Goal: Task Accomplishment & Management: Use online tool/utility

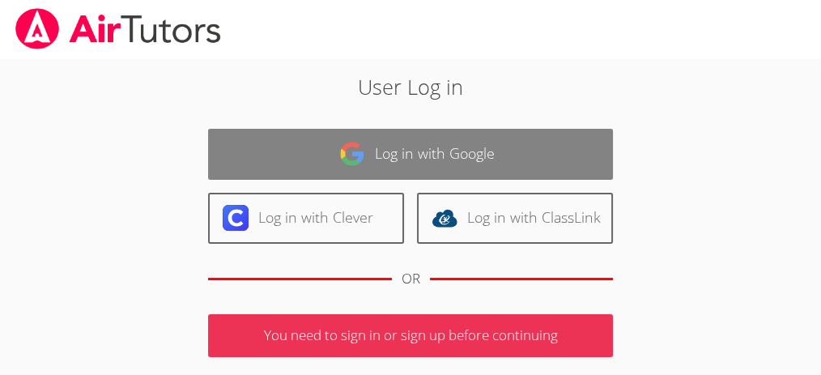
click at [482, 143] on link "Log in with Google" at bounding box center [410, 154] width 405 height 51
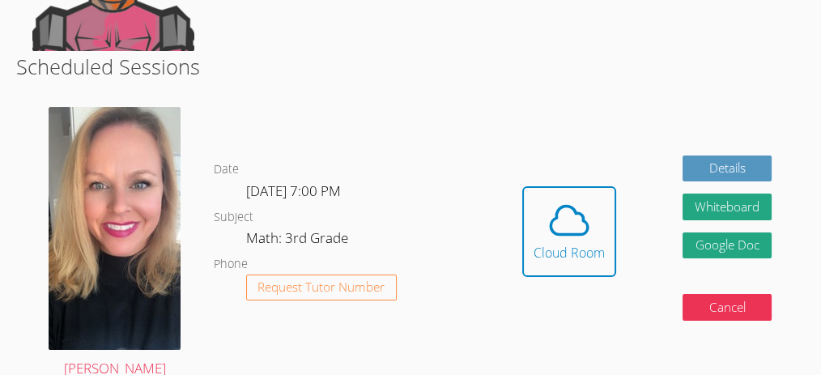
scroll to position [215, 0]
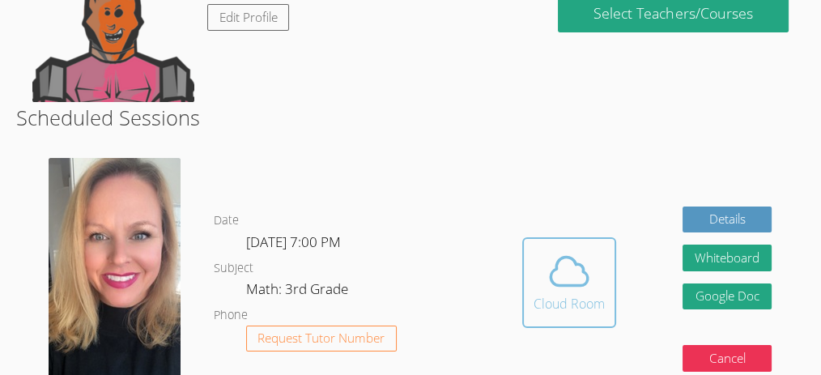
click at [562, 274] on icon at bounding box center [568, 271] width 45 height 45
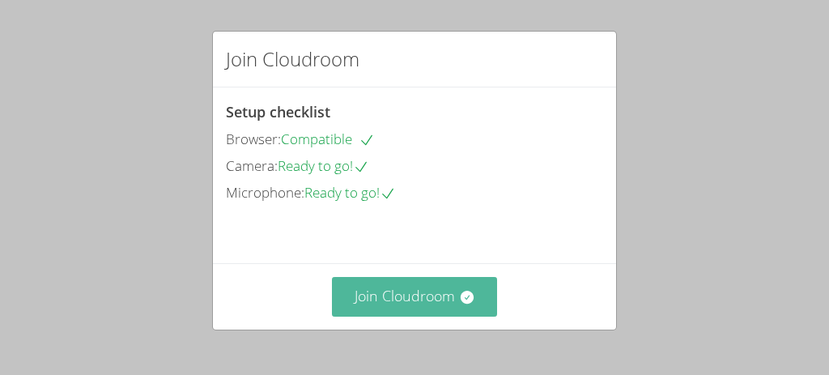
click at [477, 294] on button "Join Cloudroom" at bounding box center [415, 297] width 166 height 40
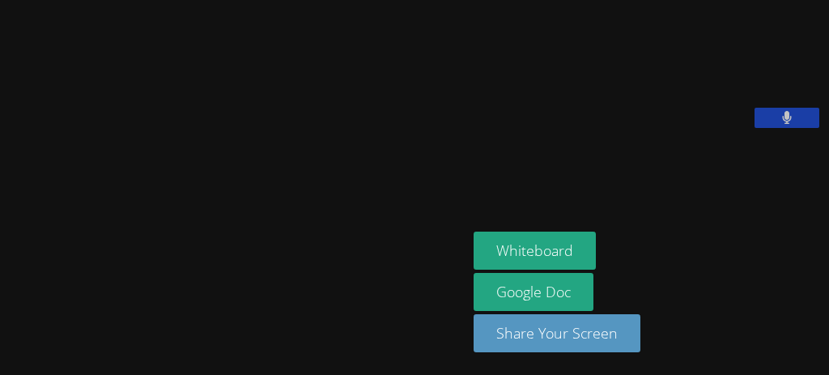
click at [799, 128] on button at bounding box center [787, 118] width 65 height 20
click at [803, 128] on button at bounding box center [787, 118] width 65 height 20
click at [793, 128] on button at bounding box center [787, 118] width 65 height 20
click at [791, 125] on icon at bounding box center [786, 118] width 17 height 14
drag, startPoint x: 797, startPoint y: 202, endPoint x: 808, endPoint y: 177, distance: 27.5
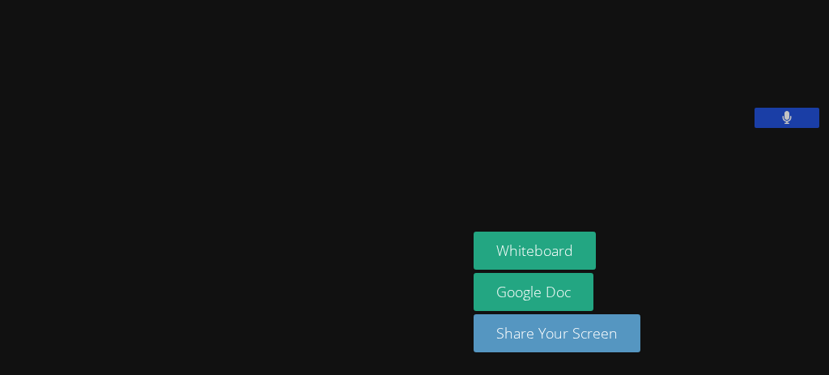
click at [716, 128] on video at bounding box center [595, 66] width 243 height 121
click at [720, 259] on div "Whiteboard Google Doc Share Your Screen" at bounding box center [648, 299] width 349 height 134
click at [720, 260] on div "Whiteboard Google Doc Share Your Screen" at bounding box center [648, 299] width 349 height 134
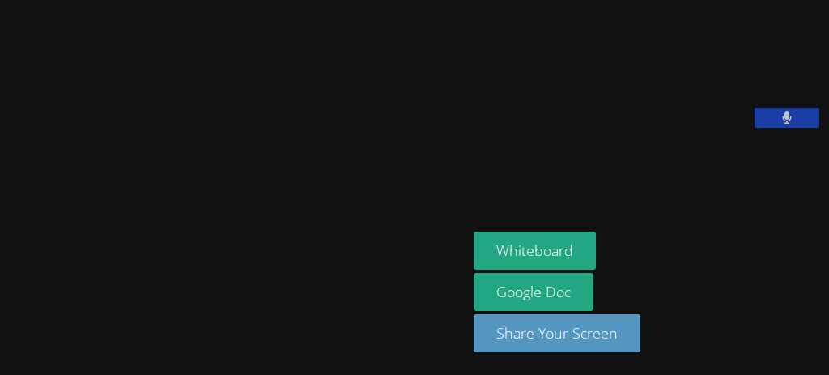
click at [711, 306] on div "Whiteboard Google Doc Share Your Screen" at bounding box center [648, 299] width 349 height 134
drag, startPoint x: 711, startPoint y: 308, endPoint x: 775, endPoint y: 283, distance: 68.4
click at [775, 283] on div "Whiteboard Google Doc Share Your Screen" at bounding box center [648, 299] width 349 height 134
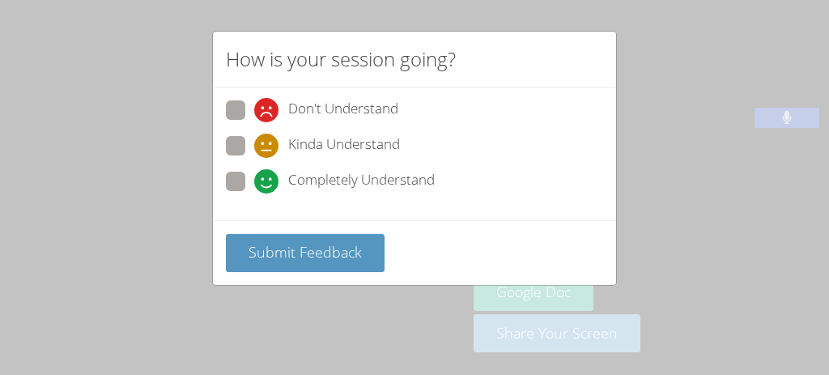
click at [367, 181] on span "Completely Understand" at bounding box center [361, 181] width 147 height 24
click at [268, 181] on input "Completely Understand" at bounding box center [261, 179] width 14 height 14
radio input "true"
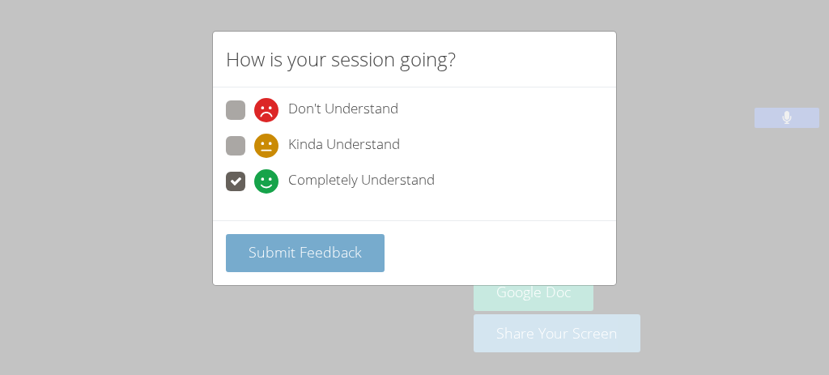
click at [348, 249] on span "Submit Feedback" at bounding box center [305, 251] width 113 height 19
